Goal: Task Accomplishment & Management: Manage account settings

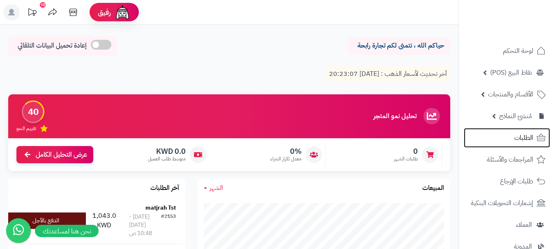
click at [534, 139] on link "الطلبات" at bounding box center [506, 138] width 86 height 20
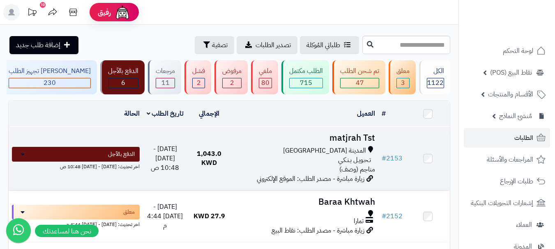
click at [300, 156] on div "المدينة المنورة" at bounding box center [304, 150] width 140 height 9
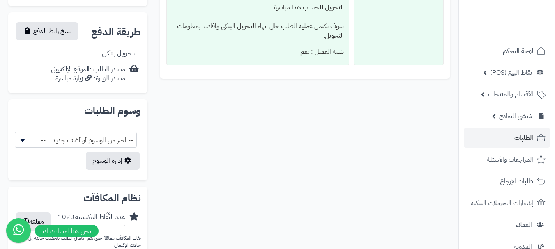
scroll to position [369, 0]
click at [125, 105] on h2 "وسوم الطلبات" at bounding box center [78, 110] width 126 height 10
copy div "وسوم الطلبات"
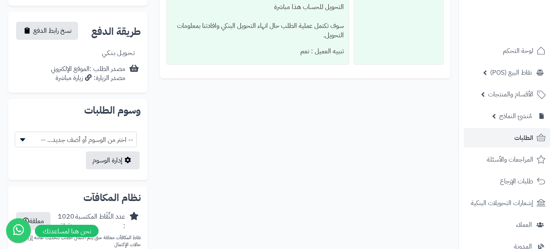
click at [62, 133] on span "-- اختر من الوسوم أو أضف جديد... --" at bounding box center [75, 140] width 121 height 16
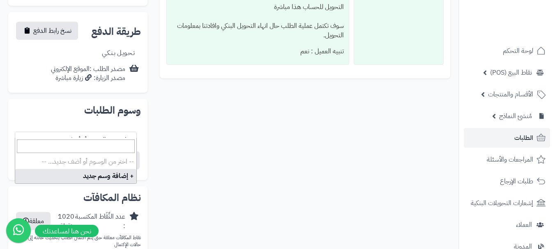
type input "*"
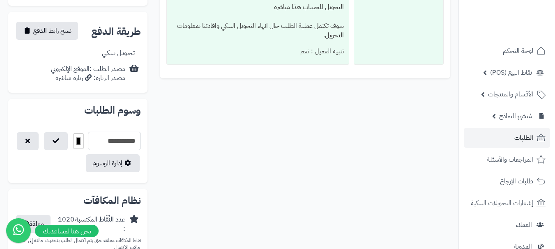
type input "**********"
click at [78, 133] on input "*******" at bounding box center [78, 141] width 11 height 16
drag, startPoint x: 257, startPoint y: 135, endPoint x: 251, endPoint y: 135, distance: 6.2
click at [54, 135] on button "button" at bounding box center [56, 141] width 24 height 18
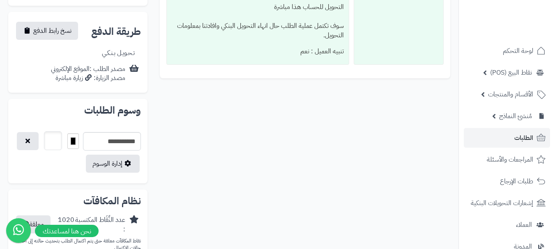
select select
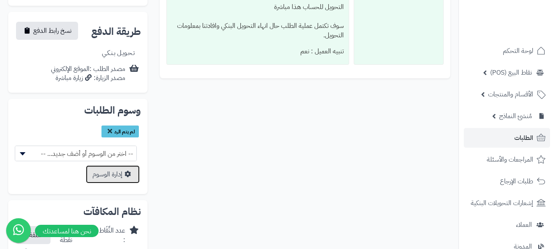
click at [110, 166] on link "إدارة الوسوم" at bounding box center [113, 174] width 54 height 18
